Goal: Task Accomplishment & Management: Manage account settings

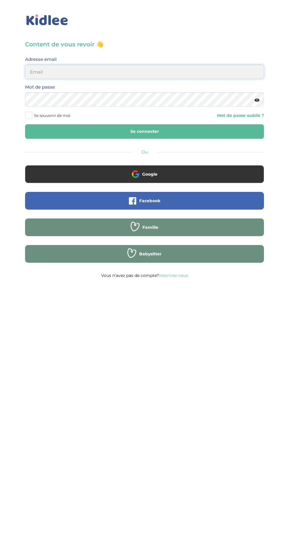
type input "mohagahlouz@gmail.com"
click at [25, 124] on button "Se connecter" at bounding box center [144, 131] width 239 height 14
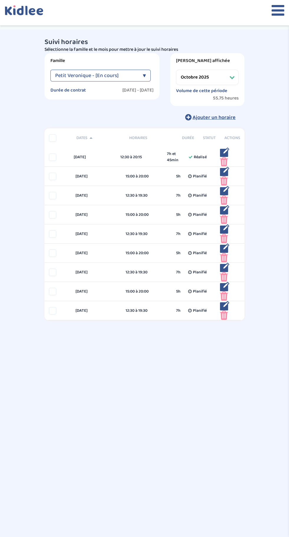
click at [218, 75] on select "Filtrer par mois septembre 2025 octobre 2025 novembre 2025 décembre 2025 janvie…" at bounding box center [207, 77] width 63 height 15
select select "septembre 2025"
click at [176, 70] on select "Filtrer par mois septembre 2025 octobre 2025 novembre 2025 décembre 2025 janvie…" at bounding box center [207, 77] width 63 height 15
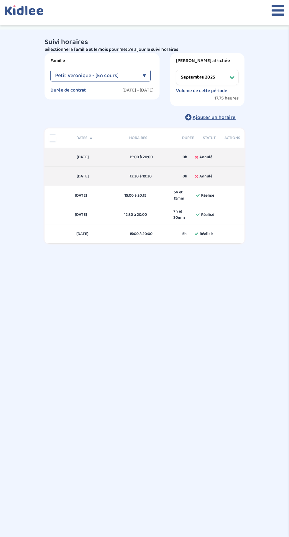
click at [273, 9] on icon at bounding box center [278, 10] width 13 height 15
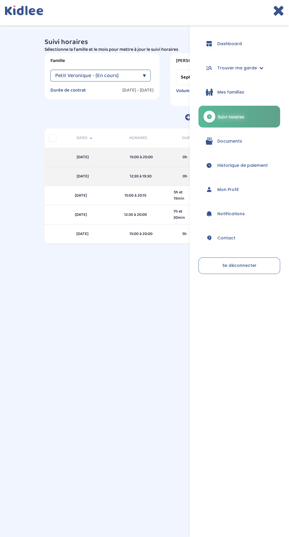
click at [249, 166] on span "Historique de paiement" at bounding box center [243, 165] width 50 height 6
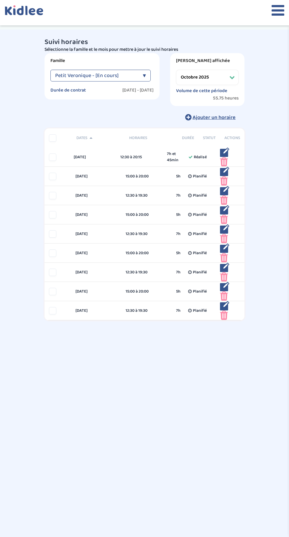
select select "octobre 2025"
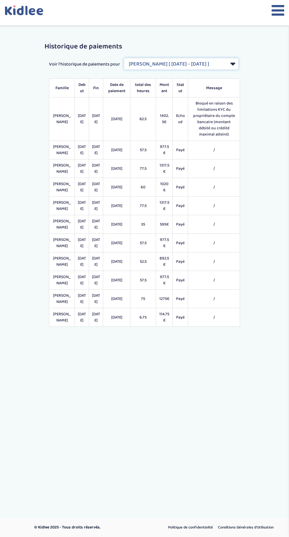
click at [150, 70] on select "Filtrer par Contrat Sergent Diane [ 2024-09-02 - 2025-07-31 ] Remisse Catherine…" at bounding box center [181, 64] width 115 height 12
select select "2185"
click at [124, 65] on select "Filtrer par Contrat Sergent Diane [ 2024-09-02 - 2025-07-31 ] Remisse Catherine…" at bounding box center [181, 64] width 115 height 12
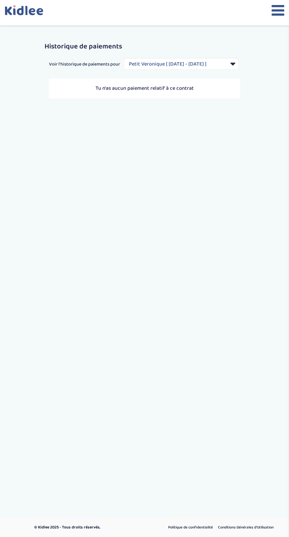
click at [274, 10] on icon at bounding box center [278, 10] width 13 height 15
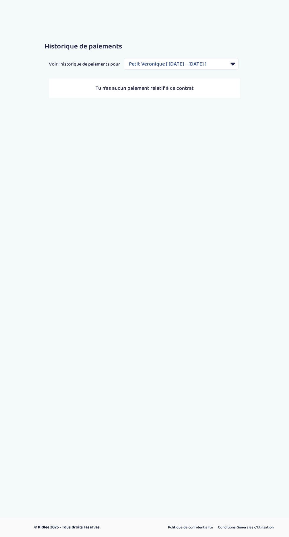
click at [211, 151] on div "Historique de paiements Voir l'historique de paiements pour Filtrer par Contrat…" at bounding box center [145, 92] width 298 height 117
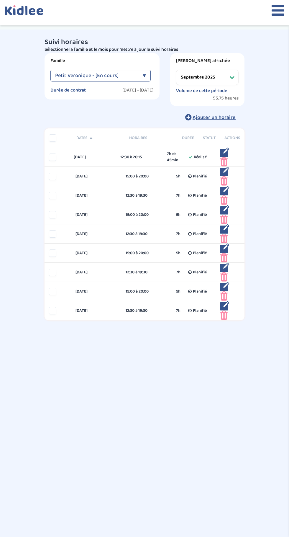
click at [213, 75] on select "Filtrer par mois septembre 2025 octobre 2025 novembre 2025 décembre 2025 janvie…" at bounding box center [207, 77] width 63 height 15
click at [176, 70] on select "Filtrer par mois septembre 2025 octobre 2025 novembre 2025 décembre 2025 janvie…" at bounding box center [207, 77] width 63 height 15
click at [211, 73] on select "Filtrer par mois septembre 2025 octobre 2025 novembre 2025 décembre 2025 janvie…" at bounding box center [207, 77] width 63 height 15
click at [176, 70] on select "Filtrer par mois septembre 2025 octobre 2025 novembre 2025 décembre 2025 janvie…" at bounding box center [207, 77] width 63 height 15
click at [215, 77] on select "Filtrer par mois septembre 2025 octobre 2025 novembre 2025 décembre 2025 janvie…" at bounding box center [207, 77] width 63 height 15
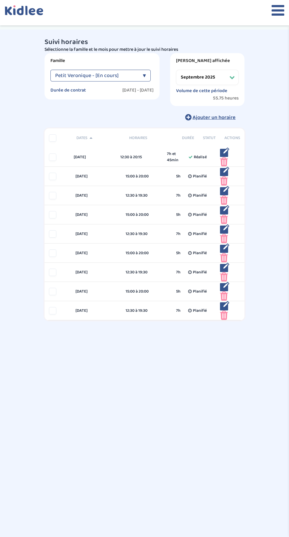
click at [176, 70] on select "Filtrer par mois septembre 2025 octobre 2025 novembre 2025 décembre 2025 janvie…" at bounding box center [207, 77] width 63 height 15
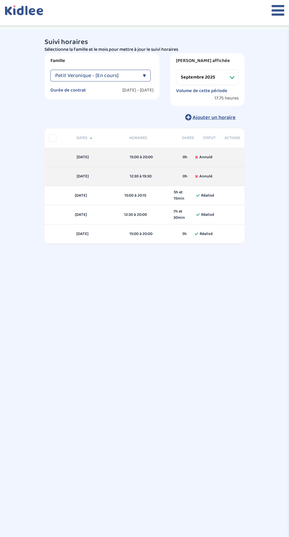
click at [220, 72] on select "Filtrer par mois septembre 2025 octobre 2025 novembre 2025 décembre 2025 janvie…" at bounding box center [207, 77] width 63 height 15
select select "octobre 2025"
click at [176, 70] on select "Filtrer par mois septembre 2025 octobre 2025 novembre 2025 décembre 2025 janvie…" at bounding box center [207, 77] width 63 height 15
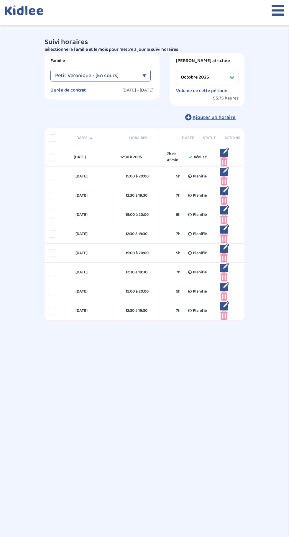
click at [272, 9] on icon at bounding box center [278, 10] width 13 height 15
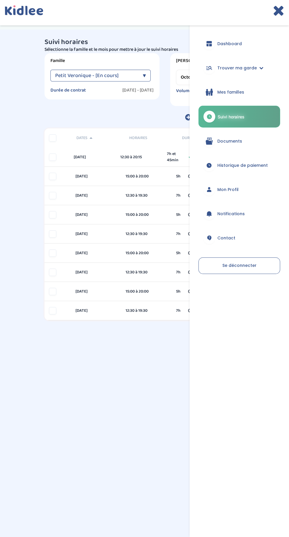
click at [233, 93] on span "Mes familles" at bounding box center [231, 92] width 27 height 6
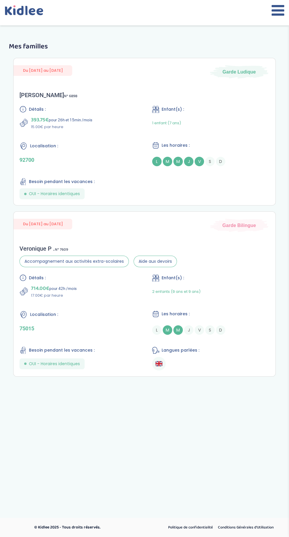
click at [274, 10] on icon at bounding box center [278, 10] width 13 height 15
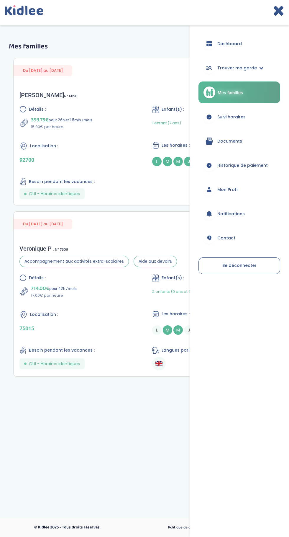
click at [240, 116] on span "Suivi horaires" at bounding box center [232, 117] width 28 height 6
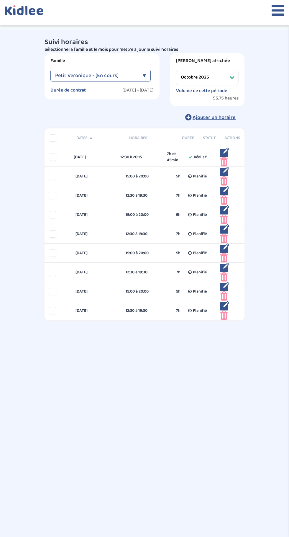
select select "octobre 2025"
